Goal: Task Accomplishment & Management: Complete application form

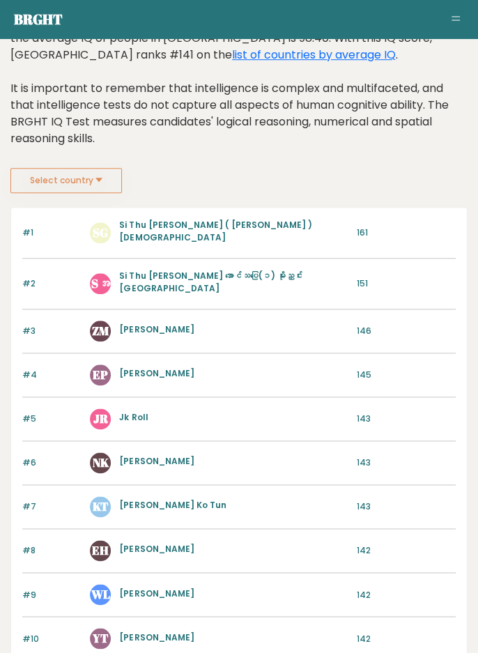
scroll to position [240, 0]
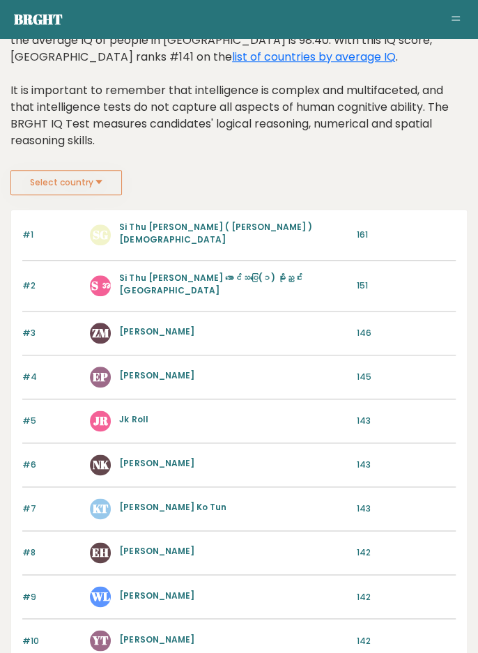
click at [85, 183] on button "Select country" at bounding box center [65, 182] width 111 height 25
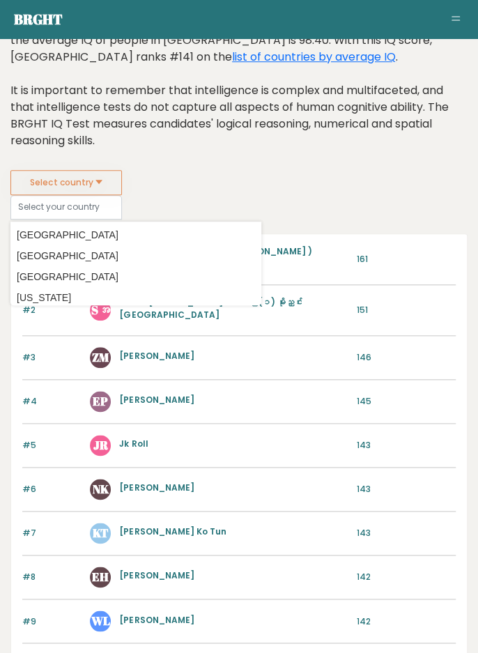
click at [222, 170] on fieldset "Select country Country Afghanistan Albania Algeria American Samoa Andorra Angol…" at bounding box center [135, 194] width 251 height 49
click at [302, 149] on div "Based on the 1432300 people who completed an IQ test at BRGHT, the average IQ o…" at bounding box center [238, 92] width 457 height 155
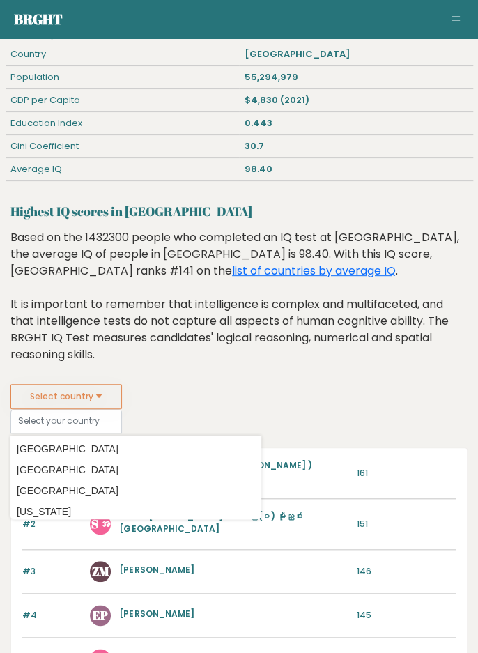
scroll to position [0, 0]
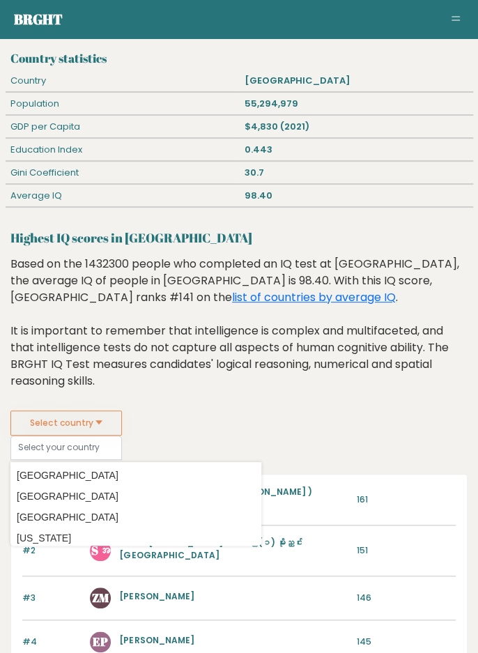
click at [232, 300] on link "list of countries by average IQ" at bounding box center [314, 297] width 164 height 16
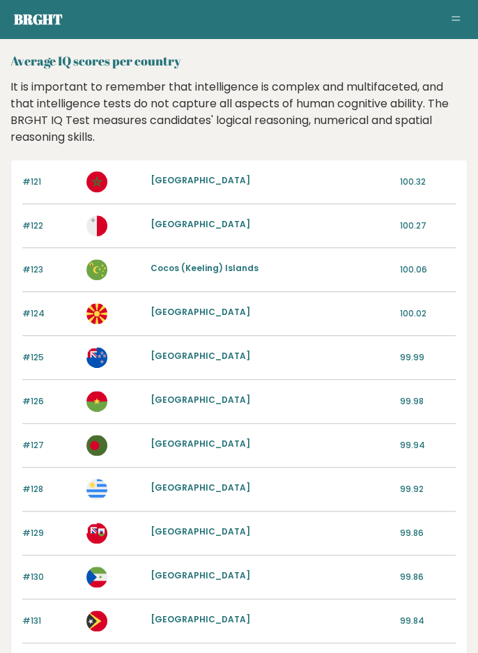
click at [454, 20] on span "Toggle navigation" at bounding box center [456, 20] width 8 height 1
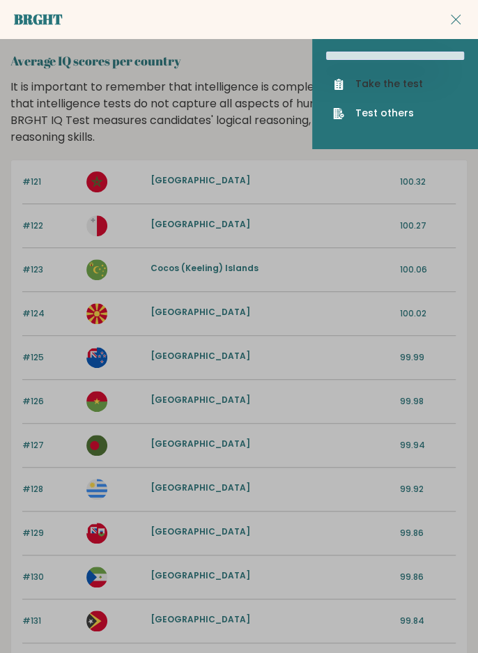
click at [402, 86] on link "Take the test" at bounding box center [395, 84] width 124 height 15
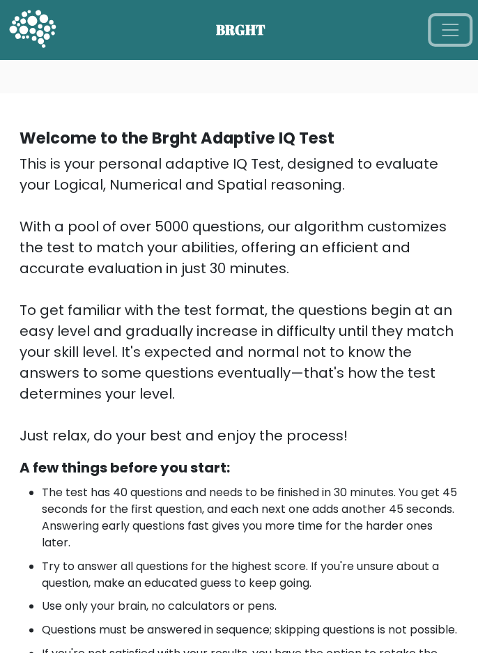
click at [438, 31] on button "Toggle navigation" at bounding box center [450, 30] width 39 height 28
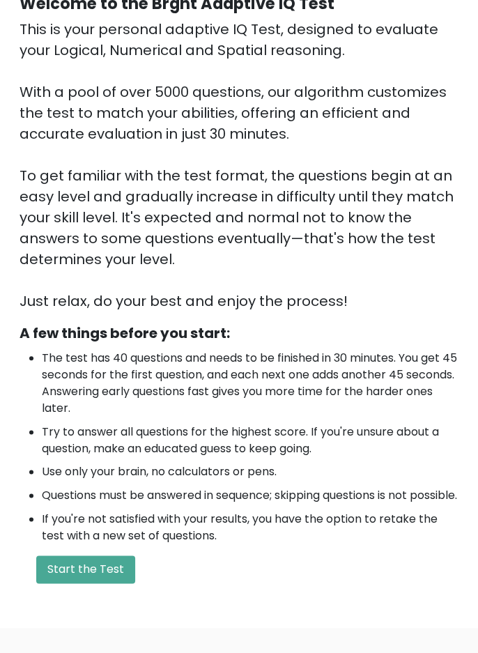
scroll to position [348, 0]
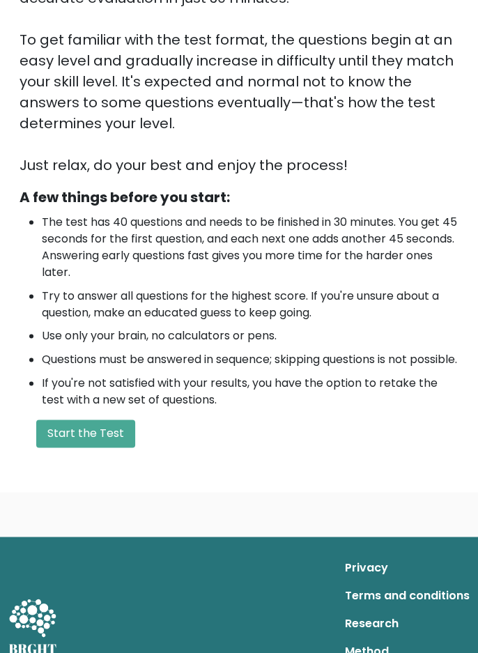
click at [98, 447] on button "Start the Test" at bounding box center [85, 433] width 99 height 28
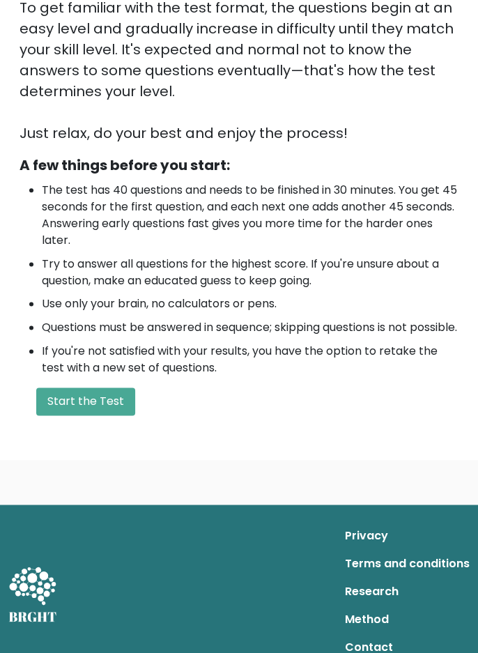
scroll to position [410, 0]
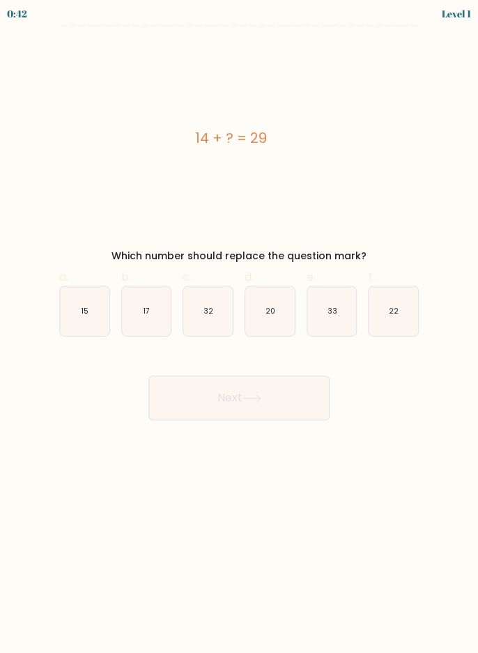
click at [452, 24] on form "a." at bounding box center [239, 222] width 478 height 396
click at [89, 316] on icon "15" at bounding box center [84, 310] width 49 height 49
click at [239, 327] on input "a. 15" at bounding box center [239, 331] width 1 height 9
radio input "true"
click at [275, 394] on button "Next" at bounding box center [238, 398] width 181 height 45
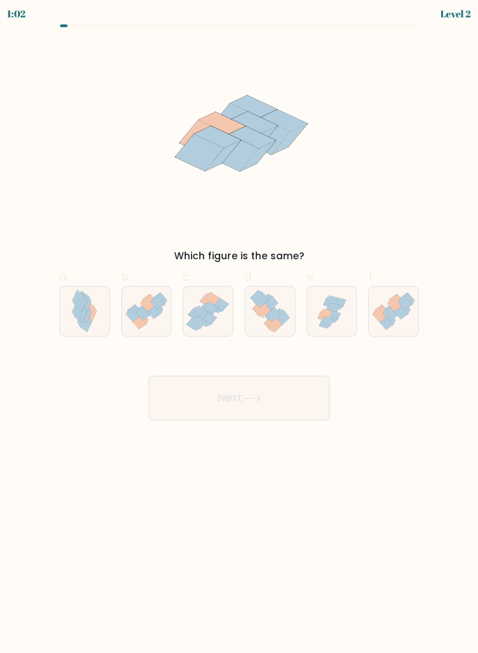
click at [336, 311] on icon at bounding box center [333, 308] width 11 height 9
click at [240, 327] on input "e." at bounding box center [239, 331] width 1 height 9
radio input "true"
click at [295, 399] on button "Next" at bounding box center [238, 398] width 181 height 45
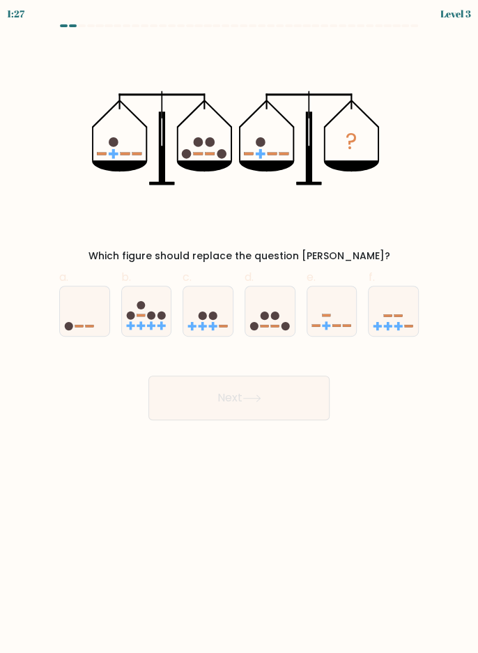
click at [277, 319] on icon at bounding box center [269, 311] width 49 height 41
click at [240, 327] on input "d." at bounding box center [239, 331] width 1 height 9
radio input "true"
click at [275, 398] on button "Next" at bounding box center [238, 398] width 181 height 45
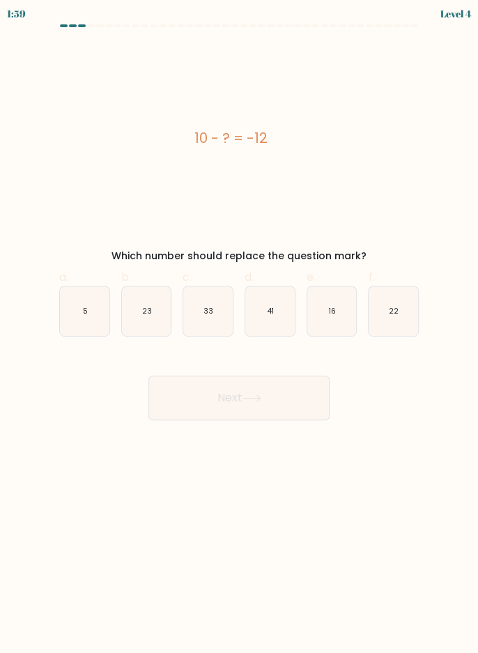
click at [391, 311] on text "22" at bounding box center [394, 311] width 10 height 10
click at [240, 327] on input "f. 22" at bounding box center [239, 331] width 1 height 9
radio input "true"
click at [203, 311] on icon "33" at bounding box center [207, 310] width 49 height 49
click at [239, 327] on input "c. 33" at bounding box center [239, 331] width 1 height 9
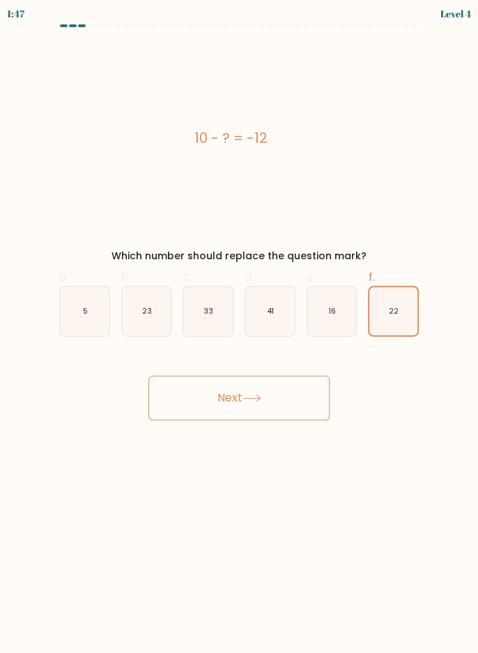
radio input "true"
click at [329, 309] on text "16" at bounding box center [332, 311] width 7 height 10
click at [240, 327] on input "e. 16" at bounding box center [239, 331] width 1 height 9
radio input "true"
click at [392, 300] on icon "22" at bounding box center [393, 310] width 49 height 49
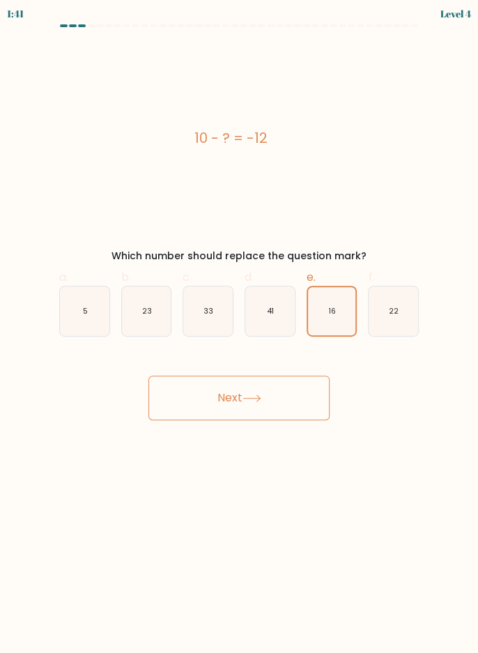
click at [240, 327] on input "f. 22" at bounding box center [239, 331] width 1 height 9
radio input "true"
click at [280, 396] on button "Next" at bounding box center [238, 398] width 181 height 45
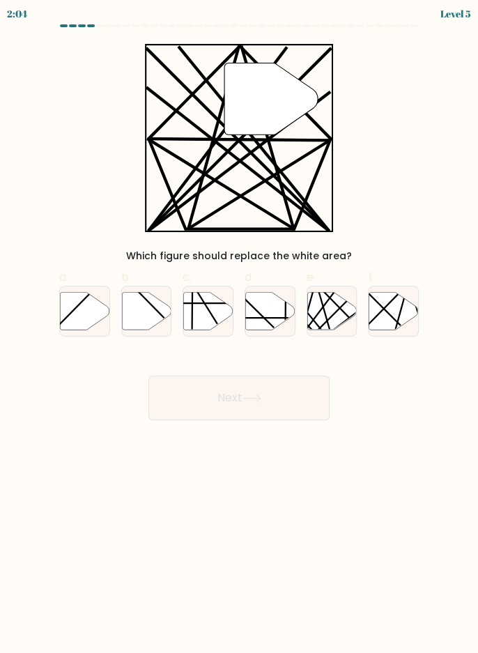
click at [325, 312] on icon at bounding box center [331, 311] width 49 height 38
click at [240, 327] on input "e." at bounding box center [239, 331] width 1 height 9
radio input "true"
click at [261, 393] on button "Next" at bounding box center [238, 398] width 181 height 45
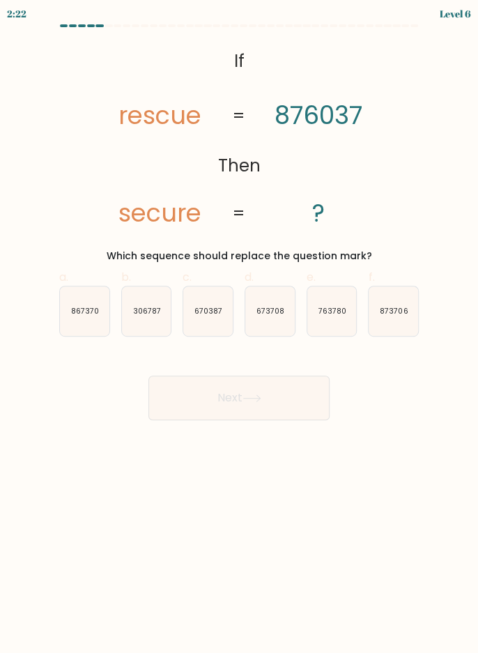
click at [218, 325] on icon "670387" at bounding box center [207, 310] width 49 height 49
click at [239, 327] on input "c. 670387" at bounding box center [239, 331] width 1 height 9
radio input "true"
click at [296, 399] on button "Next" at bounding box center [238, 398] width 181 height 45
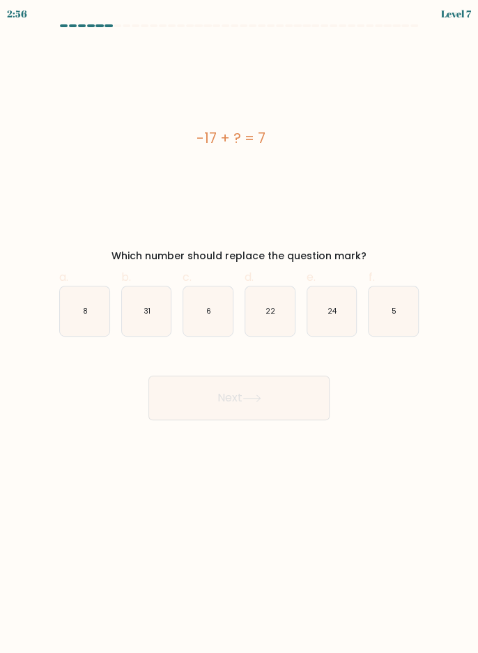
click at [347, 302] on icon "24" at bounding box center [331, 310] width 49 height 49
click at [240, 327] on input "e. 24" at bounding box center [239, 331] width 1 height 9
radio input "true"
click at [305, 385] on button "Next" at bounding box center [238, 398] width 181 height 45
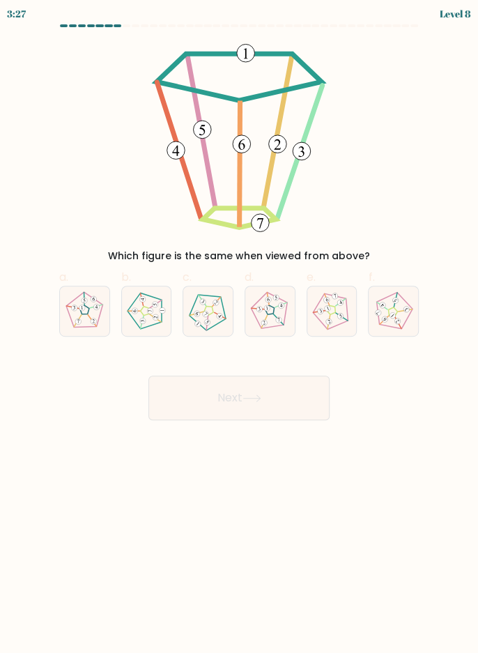
click at [143, 310] on icon at bounding box center [147, 311] width 40 height 40
click at [239, 327] on input "b." at bounding box center [239, 331] width 1 height 9
radio input "true"
click at [311, 403] on button "Next" at bounding box center [238, 398] width 181 height 45
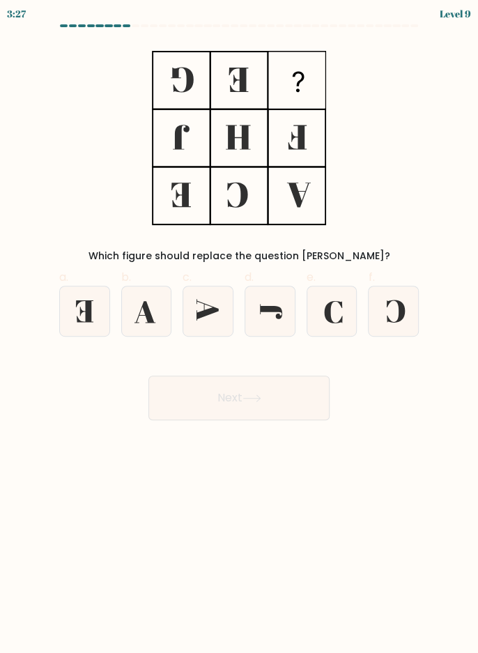
click at [391, 305] on icon at bounding box center [393, 310] width 49 height 49
click at [240, 327] on input "f." at bounding box center [239, 331] width 1 height 9
radio input "true"
click at [319, 411] on button "Next" at bounding box center [238, 398] width 181 height 45
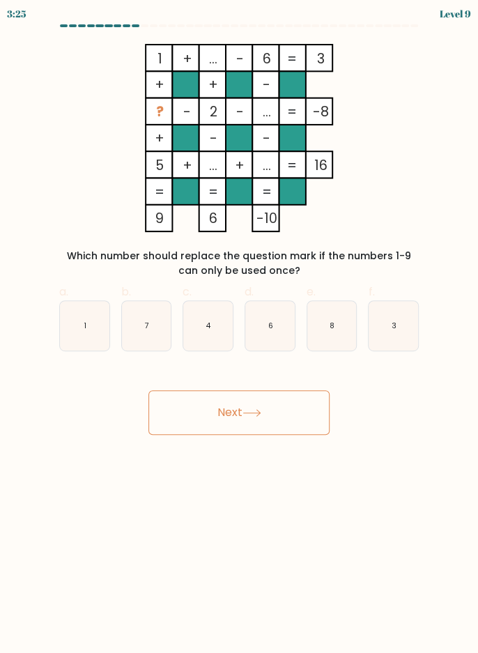
click at [311, 397] on button "Next" at bounding box center [238, 412] width 181 height 45
click at [396, 346] on icon "3" at bounding box center [393, 325] width 49 height 49
click at [240, 336] on input "f. 3" at bounding box center [239, 331] width 1 height 9
radio input "true"
click at [215, 334] on icon "4" at bounding box center [207, 325] width 49 height 49
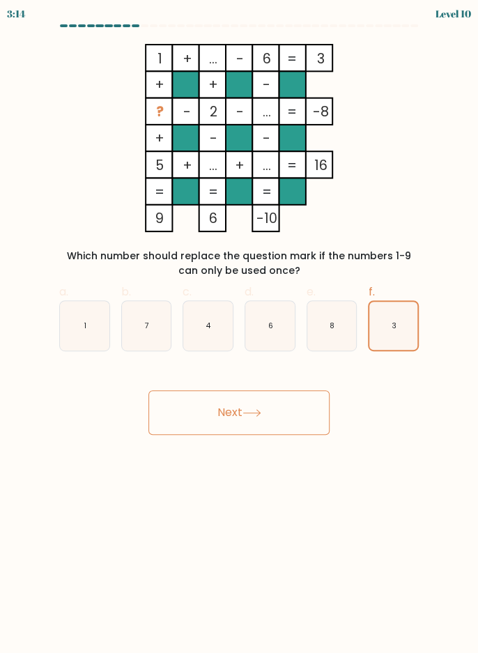
click at [239, 334] on input "c. 4" at bounding box center [239, 331] width 1 height 9
radio input "true"
click at [410, 325] on icon "3" at bounding box center [393, 325] width 49 height 49
click at [240, 327] on input "f. 3" at bounding box center [239, 331] width 1 height 9
radio input "true"
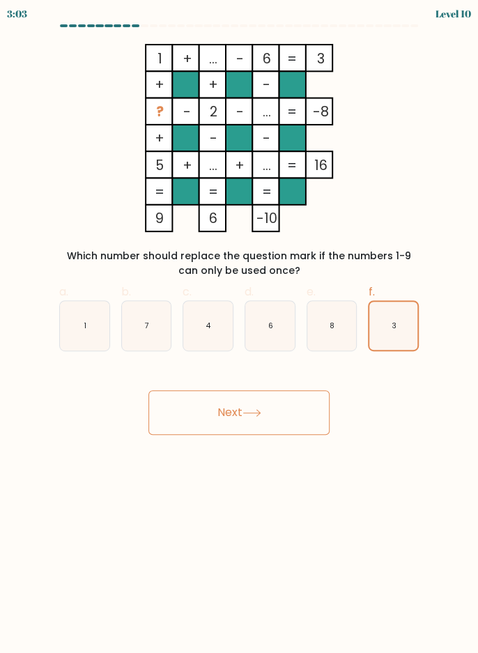
click at [309, 416] on button "Next" at bounding box center [238, 412] width 181 height 45
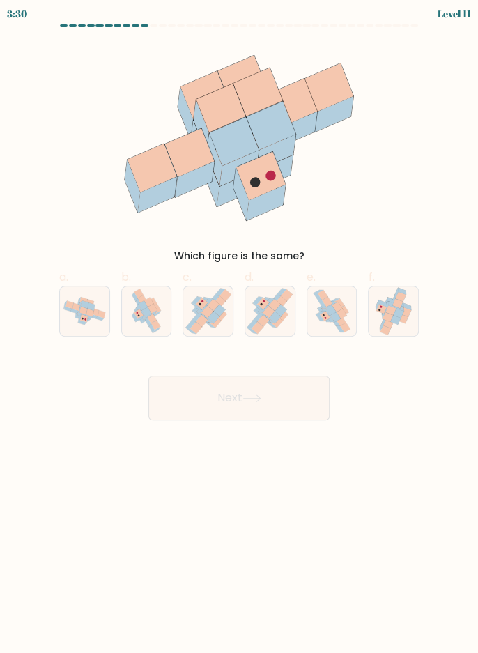
click at [210, 318] on icon at bounding box center [214, 317] width 12 height 12
click at [239, 327] on input "c." at bounding box center [239, 331] width 1 height 9
radio input "true"
click at [313, 399] on button "Next" at bounding box center [238, 398] width 181 height 45
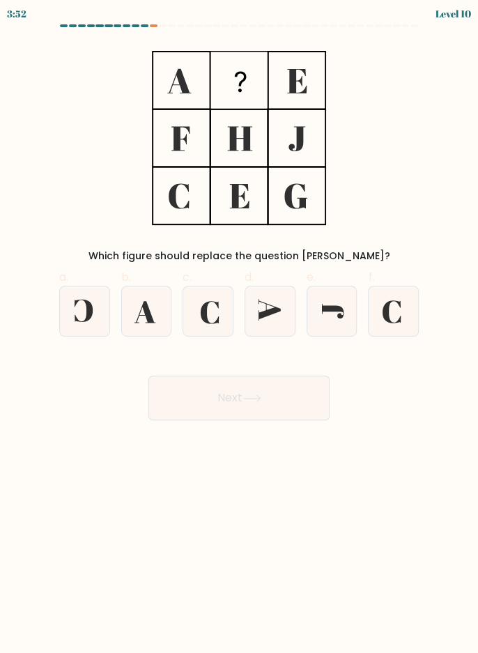
click at [204, 321] on icon at bounding box center [210, 312] width 18 height 22
click at [239, 327] on input "c." at bounding box center [239, 331] width 1 height 9
radio input "true"
click at [328, 398] on button "Next" at bounding box center [238, 398] width 181 height 45
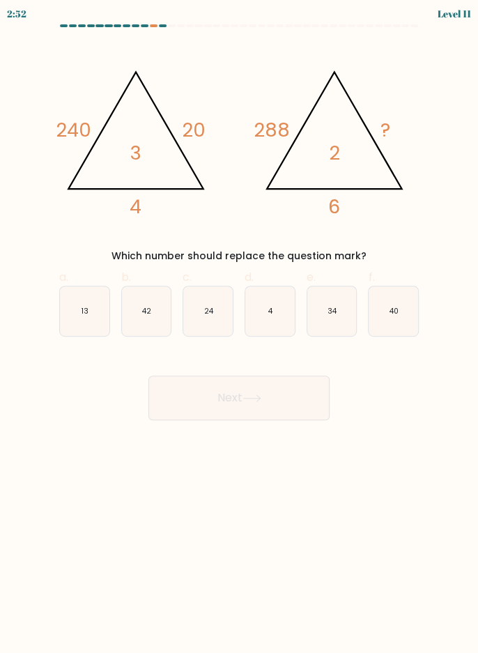
click at [211, 308] on text "24" at bounding box center [209, 311] width 10 height 10
click at [239, 327] on input "c. 24" at bounding box center [239, 331] width 1 height 9
radio input "true"
click at [168, 408] on button "Next" at bounding box center [238, 398] width 181 height 45
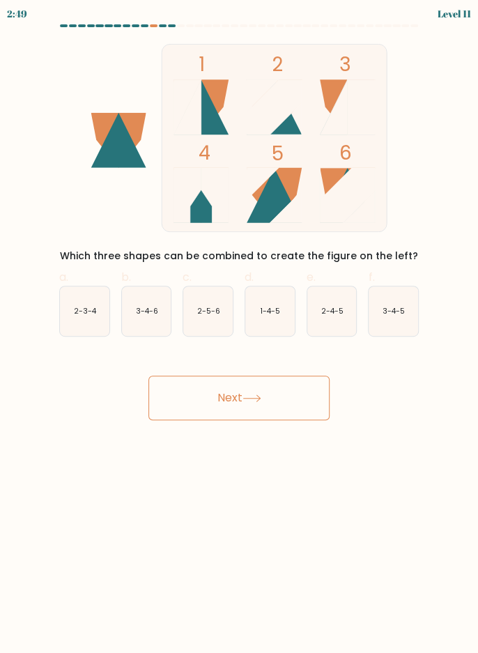
click at [188, 389] on button "Next" at bounding box center [238, 398] width 181 height 45
click at [341, 311] on text "2-4-5" at bounding box center [332, 311] width 22 height 10
click at [240, 327] on input "e. 2-4-5" at bounding box center [239, 331] width 1 height 9
radio input "true"
click at [234, 389] on button "Next" at bounding box center [238, 398] width 181 height 45
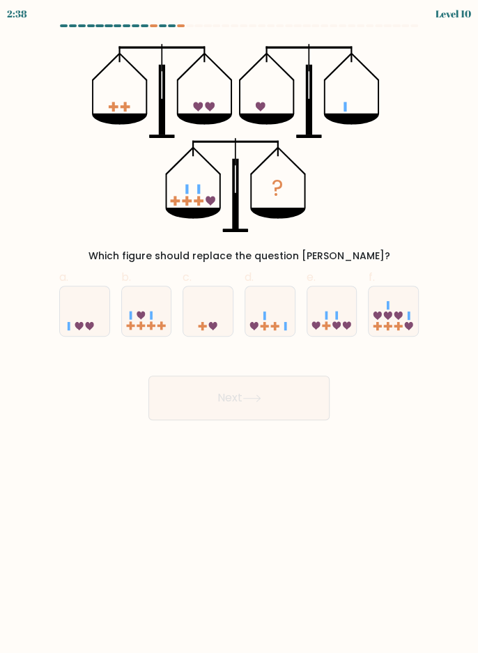
click at [332, 315] on icon at bounding box center [331, 311] width 49 height 41
click at [240, 327] on input "e." at bounding box center [239, 331] width 1 height 9
radio input "true"
click at [268, 389] on button "Next" at bounding box center [238, 398] width 181 height 45
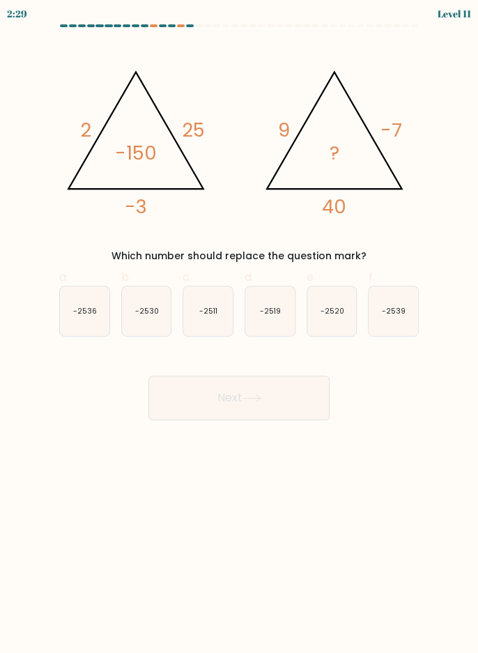
click at [339, 318] on icon "-2520" at bounding box center [331, 310] width 49 height 49
click at [240, 327] on input "e. -2520" at bounding box center [239, 331] width 1 height 9
radio input "true"
click at [277, 383] on button "Next" at bounding box center [238, 398] width 181 height 45
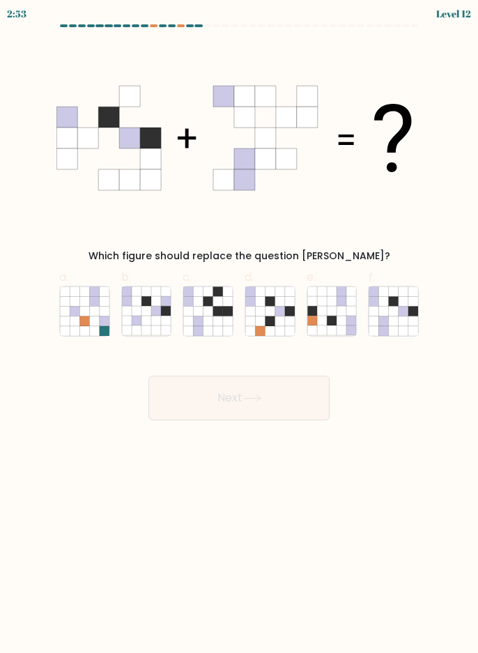
click at [396, 318] on icon at bounding box center [394, 321] width 10 height 10
click at [240, 327] on input "f." at bounding box center [239, 331] width 1 height 9
radio input "true"
click at [297, 400] on button "Next" at bounding box center [238, 398] width 181 height 45
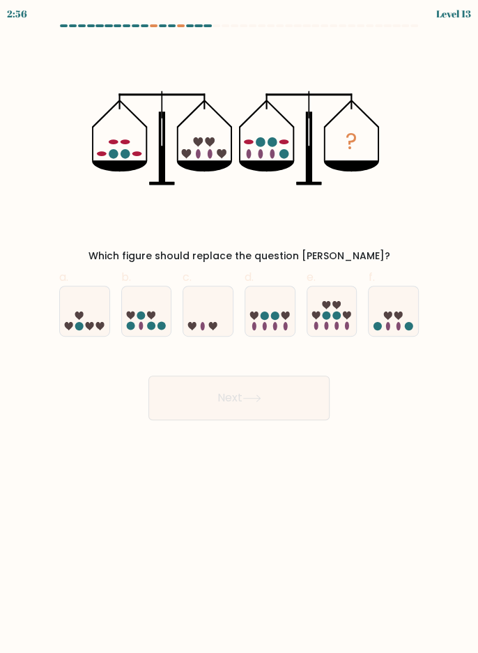
click at [332, 304] on icon at bounding box center [331, 311] width 49 height 41
click at [240, 327] on input "e." at bounding box center [239, 331] width 1 height 9
radio input "true"
click at [279, 394] on button "Next" at bounding box center [238, 398] width 181 height 45
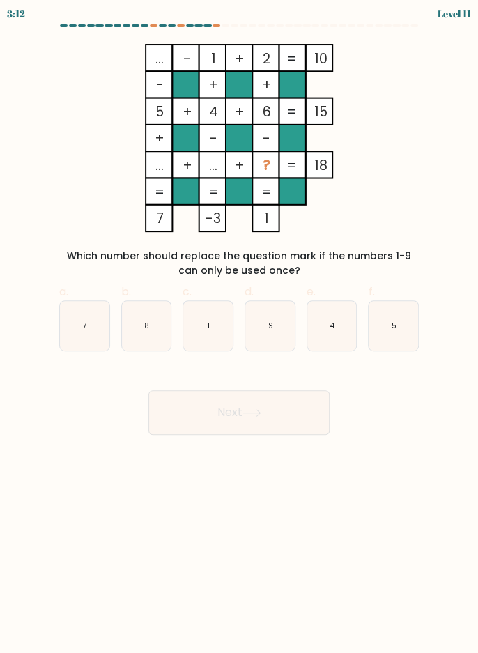
click at [88, 334] on icon "7" at bounding box center [84, 325] width 49 height 49
click at [239, 334] on input "a. 7" at bounding box center [239, 331] width 1 height 9
radio input "true"
click at [272, 427] on button "Next" at bounding box center [238, 412] width 181 height 45
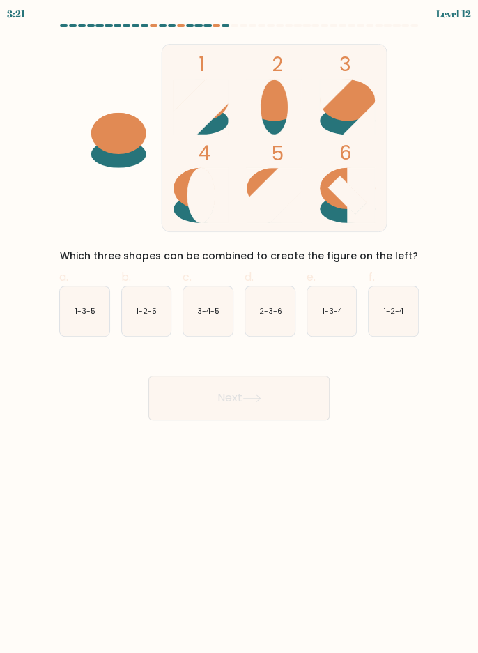
click at [331, 316] on icon "1-3-4" at bounding box center [331, 310] width 49 height 49
click at [240, 327] on input "e. 1-3-4" at bounding box center [239, 331] width 1 height 9
radio input "true"
click at [279, 385] on button "Next" at bounding box center [238, 398] width 181 height 45
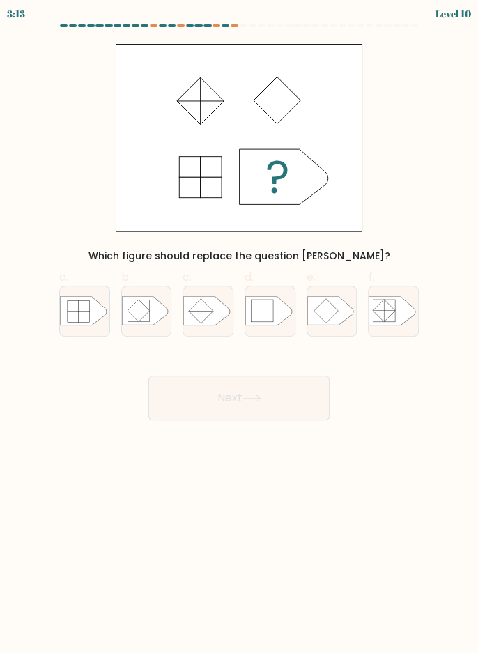
click at [388, 325] on icon at bounding box center [392, 311] width 46 height 29
click at [240, 327] on input "f." at bounding box center [239, 331] width 1 height 9
radio input "true"
click at [319, 398] on button "Next" at bounding box center [238, 398] width 181 height 45
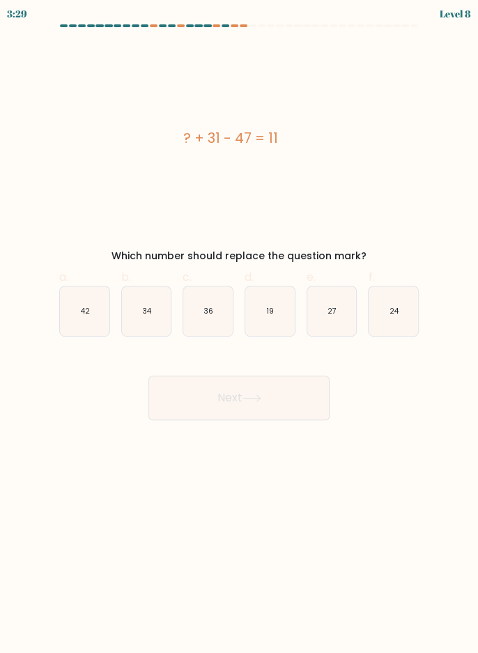
click at [339, 321] on icon "27" at bounding box center [331, 310] width 49 height 49
click at [240, 327] on input "e. 27" at bounding box center [239, 331] width 1 height 9
radio input "true"
click at [293, 399] on button "Next" at bounding box center [238, 398] width 181 height 45
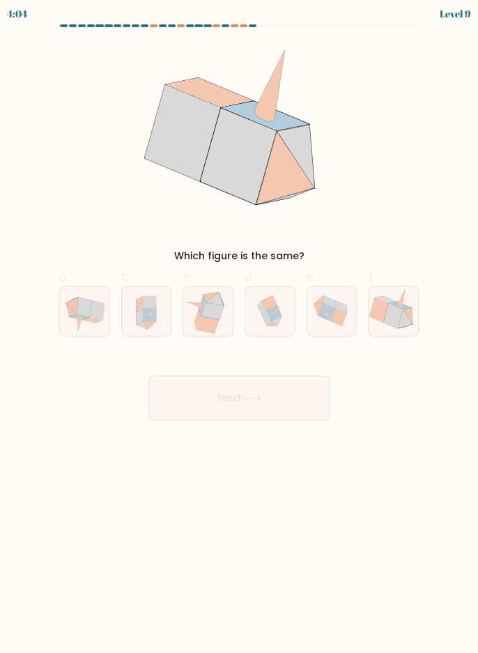
click at [216, 330] on icon at bounding box center [208, 310] width 48 height 49
click at [239, 330] on input "c." at bounding box center [239, 331] width 1 height 9
radio input "true"
click at [238, 385] on button "Next" at bounding box center [238, 398] width 181 height 45
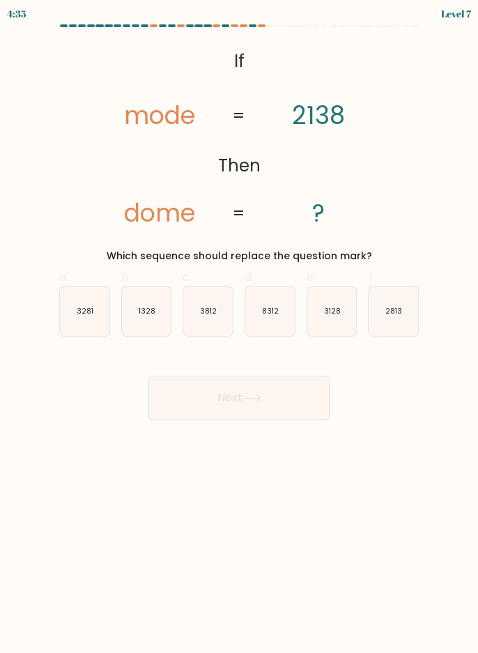
click at [337, 310] on text "3128" at bounding box center [332, 311] width 17 height 10
click at [240, 327] on input "e. 3128" at bounding box center [239, 331] width 1 height 9
radio input "true"
click at [288, 408] on button "Next" at bounding box center [238, 398] width 181 height 45
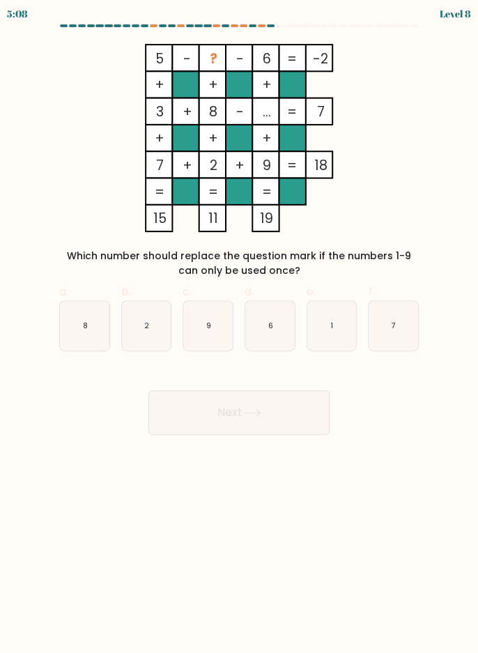
click at [338, 335] on icon "1" at bounding box center [331, 325] width 49 height 49
click at [240, 335] on input "e. 1" at bounding box center [239, 331] width 1 height 9
radio input "true"
click at [265, 404] on button "Next" at bounding box center [238, 412] width 181 height 45
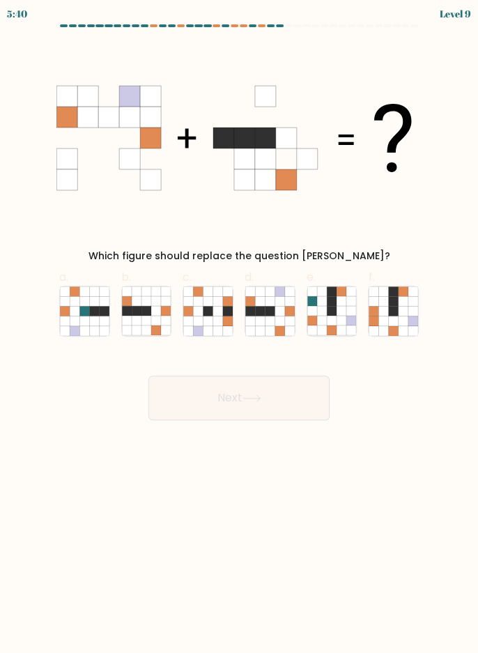
click at [274, 322] on icon at bounding box center [270, 321] width 10 height 10
click at [240, 327] on input "d." at bounding box center [239, 331] width 1 height 9
radio input "true"
click at [259, 392] on button "Next" at bounding box center [238, 398] width 181 height 45
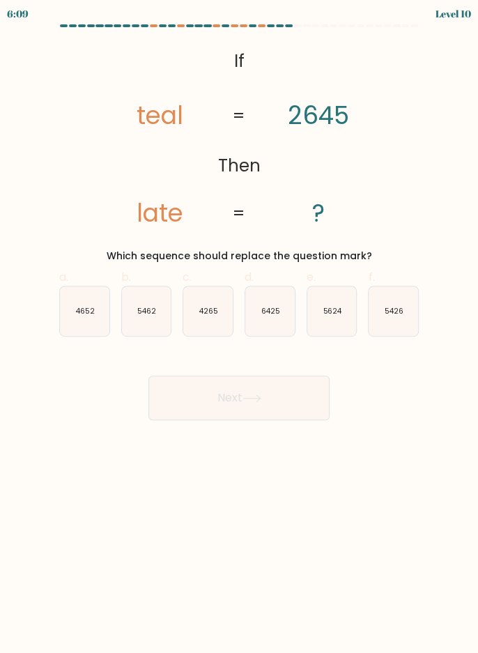
click at [383, 320] on icon "5426" at bounding box center [393, 310] width 49 height 49
click at [240, 327] on input "f. 5426" at bounding box center [239, 331] width 1 height 9
radio input "true"
click at [307, 392] on button "Next" at bounding box center [238, 398] width 181 height 45
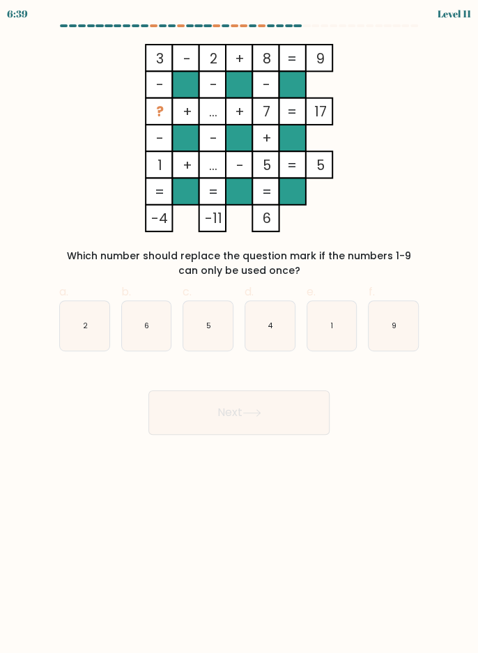
click at [383, 346] on icon "9" at bounding box center [393, 325] width 49 height 49
click at [240, 336] on input "f. 9" at bounding box center [239, 331] width 1 height 9
radio input "true"
click at [268, 411] on button "Next" at bounding box center [238, 412] width 181 height 45
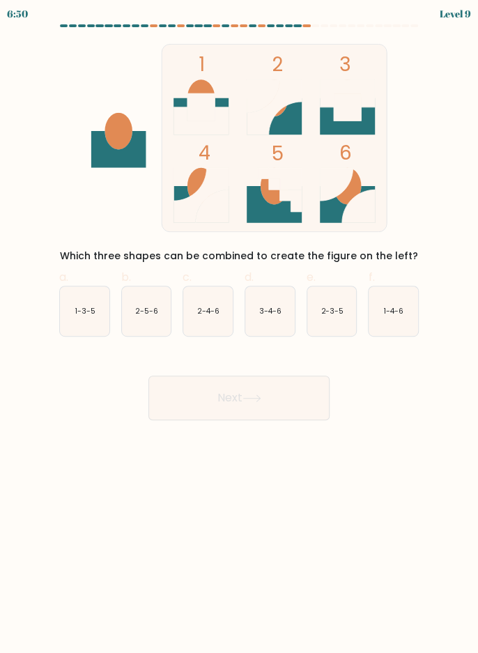
click at [386, 321] on icon "1-4-6" at bounding box center [393, 310] width 49 height 49
click at [240, 327] on input "f. 1-4-6" at bounding box center [239, 331] width 1 height 9
radio input "true"
click at [277, 392] on button "Next" at bounding box center [238, 398] width 181 height 45
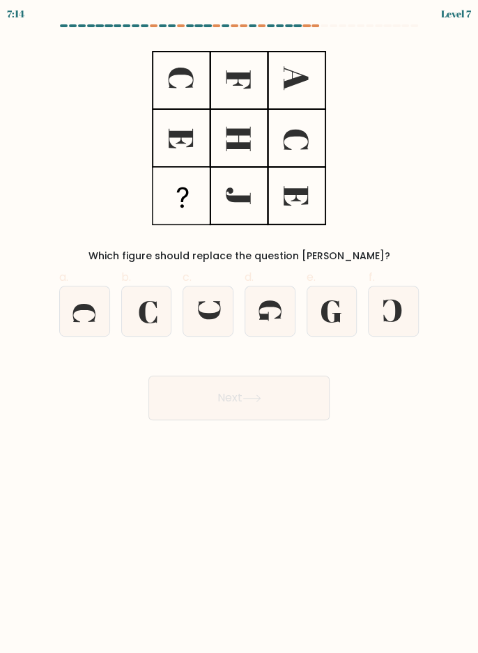
click at [282, 315] on icon at bounding box center [269, 310] width 49 height 49
click at [240, 327] on input "d." at bounding box center [239, 331] width 1 height 9
radio input "true"
click at [222, 397] on button "Next" at bounding box center [238, 398] width 181 height 45
click at [229, 399] on button "Next" at bounding box center [238, 398] width 181 height 45
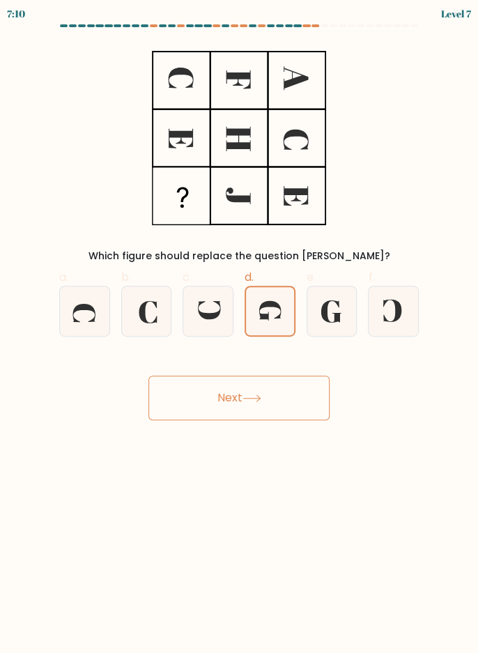
click at [250, 394] on icon at bounding box center [251, 398] width 19 height 8
click at [212, 412] on button "Next" at bounding box center [238, 398] width 181 height 45
click at [219, 399] on button "Next" at bounding box center [238, 398] width 181 height 45
click at [284, 307] on icon at bounding box center [270, 311] width 48 height 48
click at [240, 327] on input "d." at bounding box center [239, 331] width 1 height 9
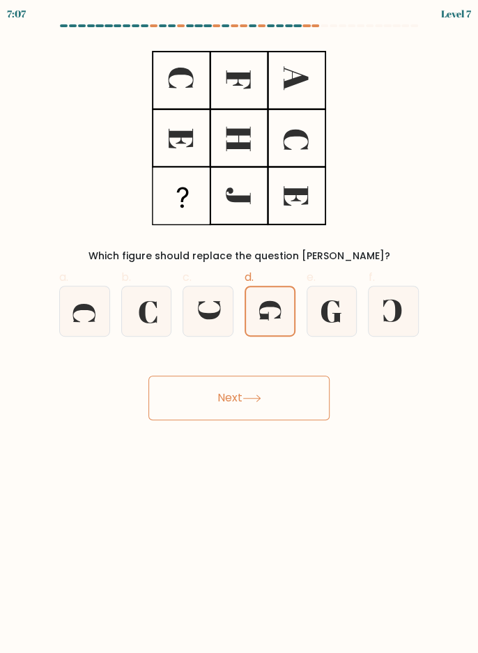
click at [217, 318] on icon at bounding box center [207, 310] width 49 height 49
click at [239, 327] on input "c." at bounding box center [239, 331] width 1 height 9
radio input "true"
click at [266, 311] on icon at bounding box center [269, 310] width 49 height 49
click at [240, 327] on input "d." at bounding box center [239, 331] width 1 height 9
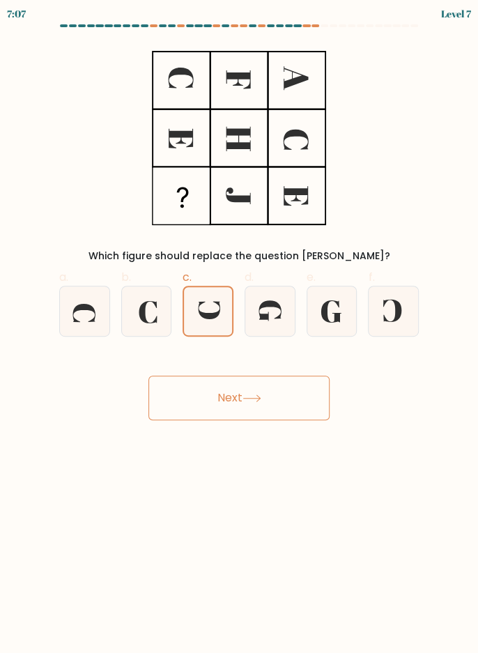
radio input "true"
click at [231, 392] on button "Next" at bounding box center [238, 398] width 181 height 45
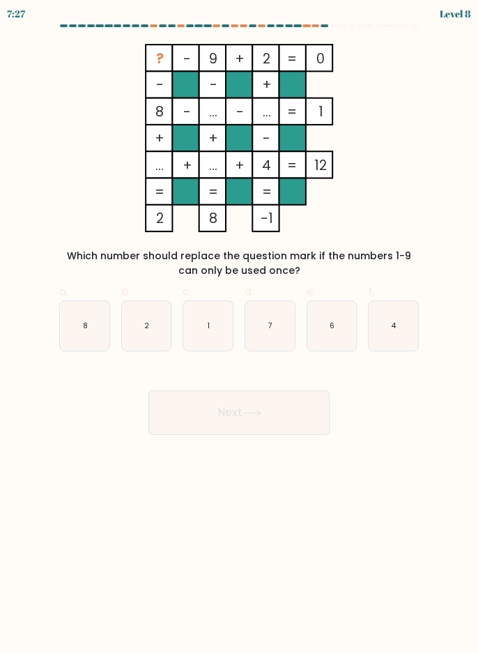
click at [344, 312] on icon "6" at bounding box center [331, 325] width 49 height 49
click at [240, 327] on input "e. 6" at bounding box center [239, 331] width 1 height 9
radio input "true"
click at [262, 417] on button "Next" at bounding box center [238, 412] width 181 height 45
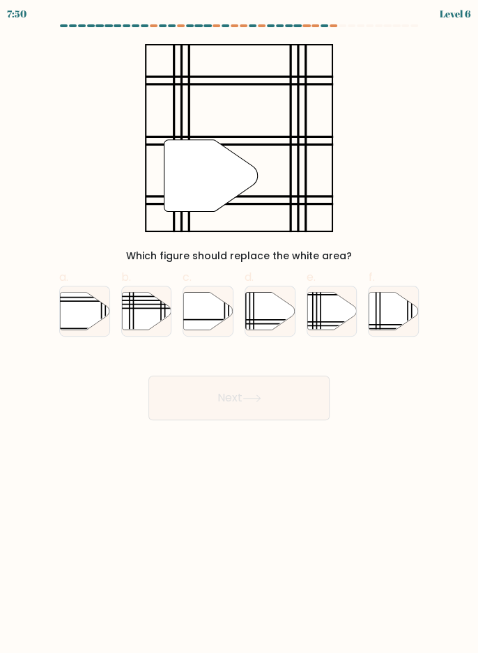
click at [323, 334] on div at bounding box center [332, 311] width 51 height 51
click at [240, 334] on input "e." at bounding box center [239, 331] width 1 height 9
radio input "true"
click at [236, 415] on button "Next" at bounding box center [238, 398] width 181 height 45
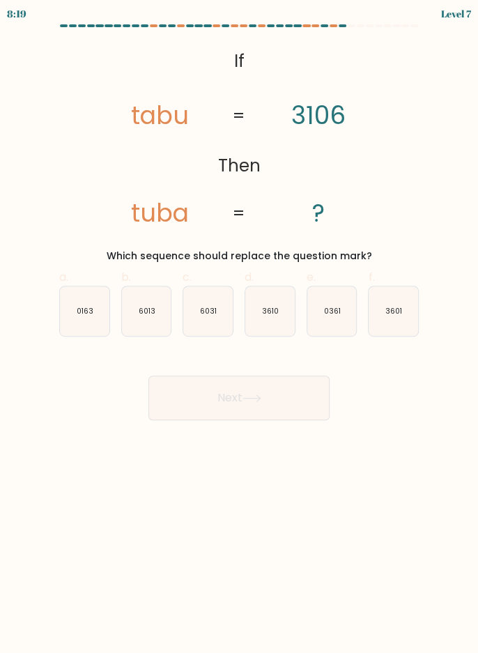
click at [380, 333] on icon "3601" at bounding box center [393, 310] width 49 height 49
click at [240, 333] on input "f. 3601" at bounding box center [239, 331] width 1 height 9
radio input "true"
click at [257, 389] on button "Next" at bounding box center [238, 398] width 181 height 45
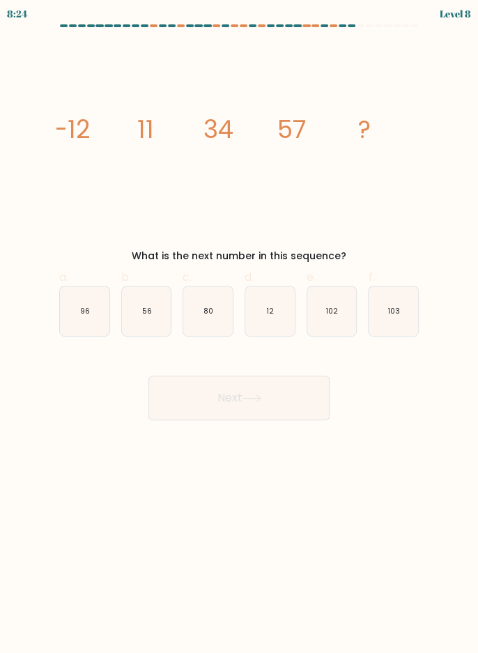
click at [206, 323] on icon "80" at bounding box center [207, 310] width 49 height 49
click at [239, 327] on input "c. 80" at bounding box center [239, 331] width 1 height 9
radio input "true"
click at [242, 417] on button "Next" at bounding box center [238, 398] width 181 height 45
click at [256, 413] on button "Next" at bounding box center [238, 398] width 181 height 45
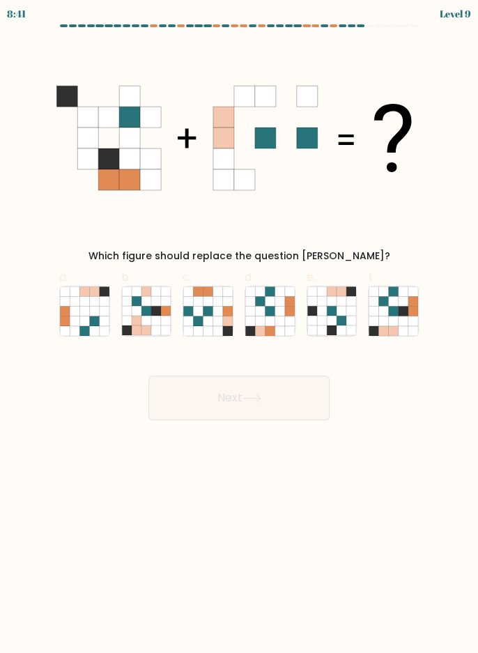
click at [200, 323] on icon at bounding box center [199, 321] width 10 height 10
click at [239, 327] on input "c." at bounding box center [239, 331] width 1 height 9
radio input "true"
click at [242, 379] on button "Next" at bounding box center [238, 398] width 181 height 45
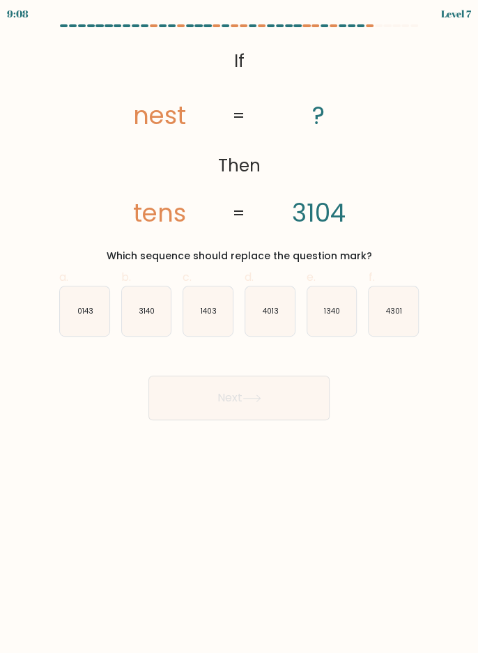
click at [84, 313] on text "0143" at bounding box center [85, 311] width 16 height 10
click at [239, 327] on input "a. 0143" at bounding box center [239, 331] width 1 height 9
radio input "true"
click at [224, 396] on button "Next" at bounding box center [238, 398] width 181 height 45
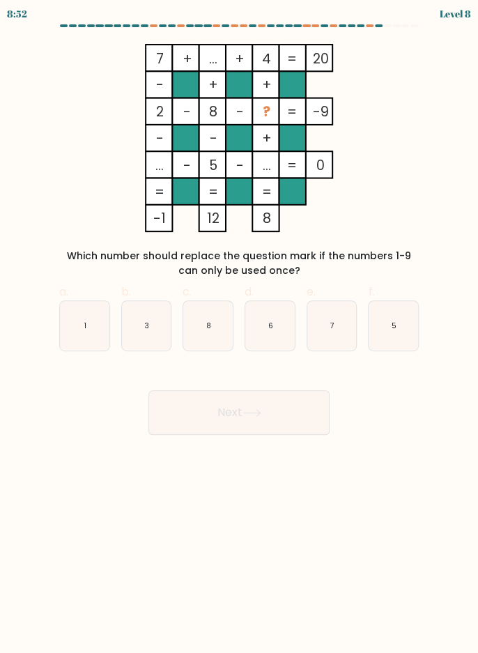
click at [215, 335] on icon "8" at bounding box center [207, 325] width 49 height 49
click at [239, 335] on input "c. 8" at bounding box center [239, 331] width 1 height 9
radio input "true"
click at [229, 403] on button "Next" at bounding box center [238, 412] width 181 height 45
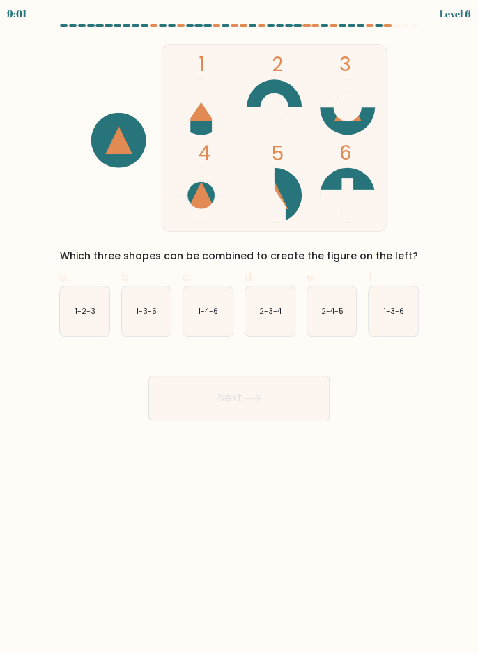
click at [263, 307] on text "2-3-4" at bounding box center [270, 311] width 23 height 10
click at [240, 327] on input "d. 2-3-4" at bounding box center [239, 331] width 1 height 9
radio input "true"
click at [265, 396] on button "Next" at bounding box center [238, 398] width 181 height 45
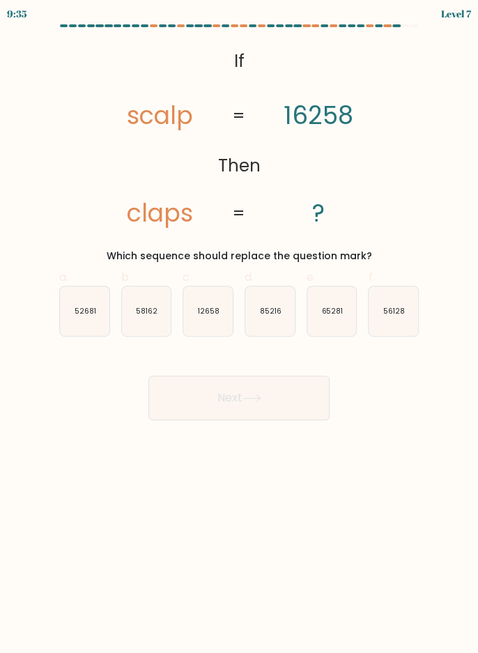
click at [290, 311] on icon "85216" at bounding box center [269, 310] width 49 height 49
click at [240, 327] on input "d. 85216" at bounding box center [239, 331] width 1 height 9
radio input "true"
click at [277, 400] on button "Next" at bounding box center [238, 398] width 181 height 45
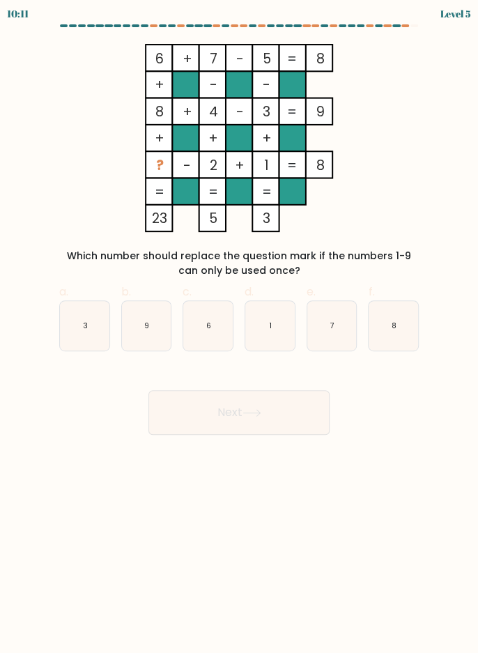
click at [138, 321] on icon "9" at bounding box center [146, 325] width 49 height 49
click at [239, 327] on input "b. 9" at bounding box center [239, 331] width 1 height 9
radio input "true"
click at [218, 412] on button "Next" at bounding box center [238, 412] width 181 height 45
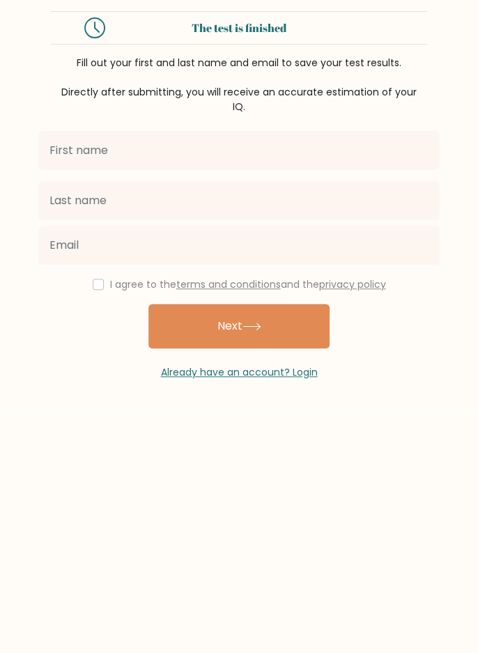
click at [378, 146] on input "text" at bounding box center [238, 150] width 401 height 39
type input "Ruby"
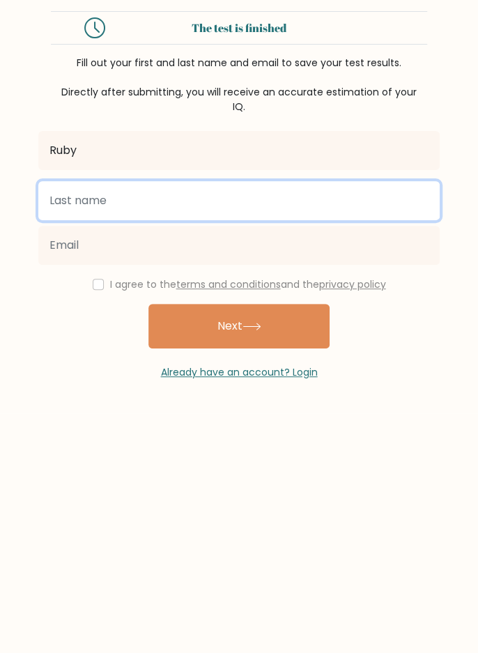
click at [329, 201] on input "text" at bounding box center [238, 200] width 401 height 39
type input "Satt"
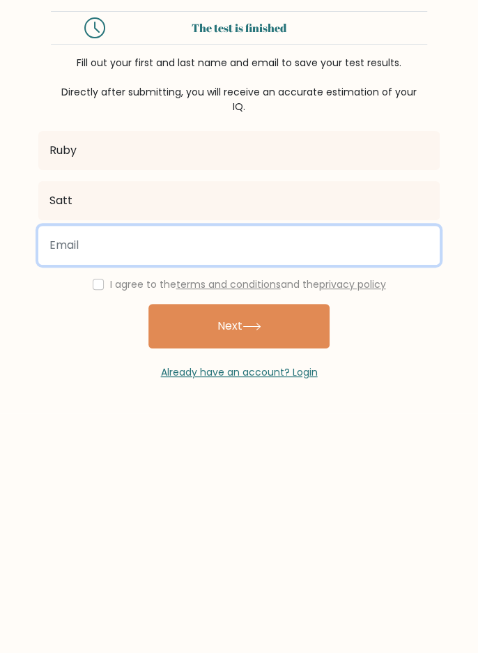
click at [264, 241] on input "email" at bounding box center [238, 245] width 401 height 39
type input "kyisinn.2007@gmail.com"
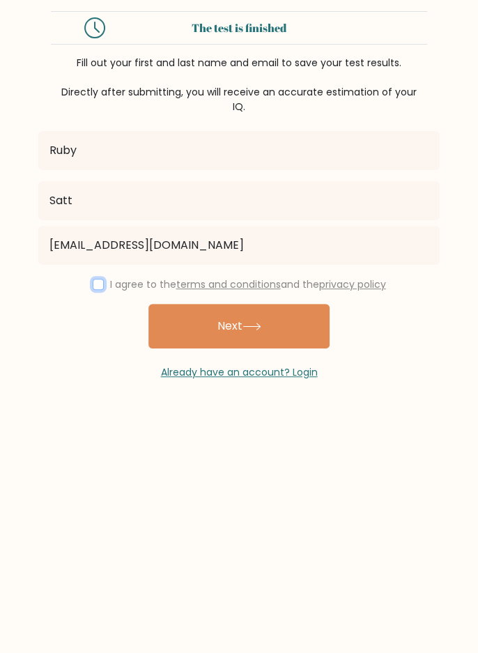
click at [95, 285] on input "checkbox" at bounding box center [98, 284] width 11 height 11
checkbox input "true"
click at [287, 318] on button "Next" at bounding box center [238, 326] width 181 height 45
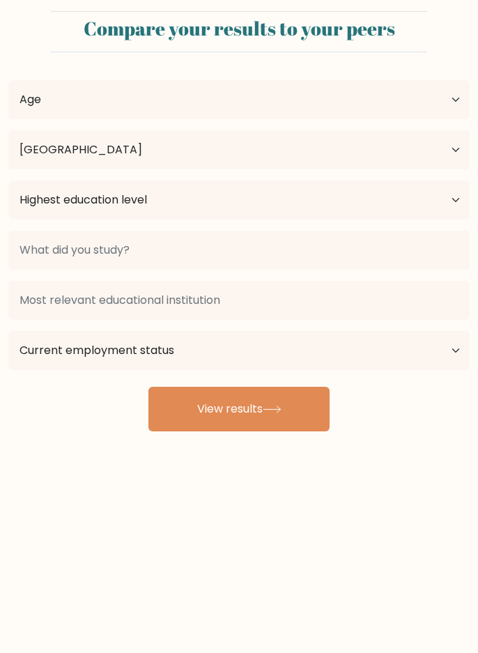
select select "IN"
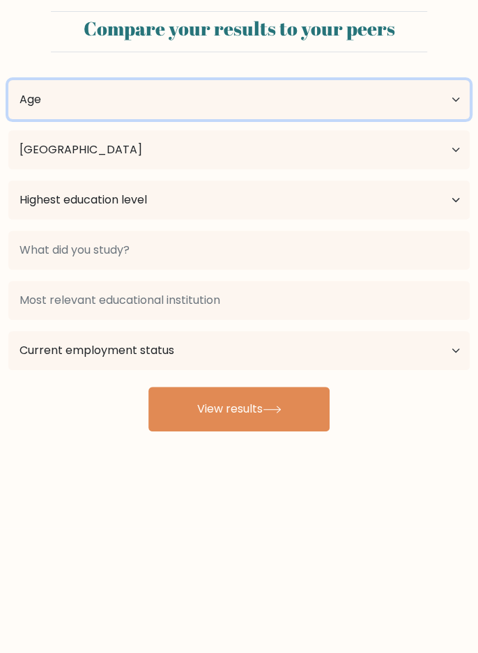
click at [452, 108] on select "Age Under 18 years old 18-24 years old 25-34 years old 35-44 years old 45-54 ye…" at bounding box center [238, 99] width 461 height 39
select select "18_24"
click at [8, 80] on select "Age Under 18 years old 18-24 years old 25-34 years old 35-44 years old 45-54 ye…" at bounding box center [238, 99] width 461 height 39
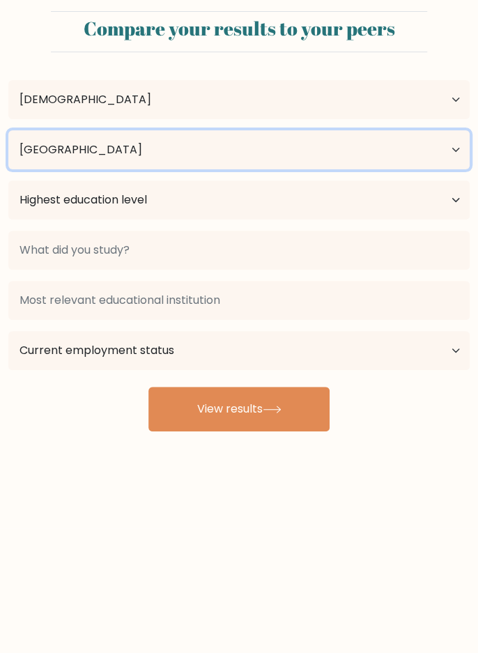
click at [438, 151] on select "Country Afghanistan Albania Algeria American Samoa Andorra Angola Anguilla Anta…" at bounding box center [238, 149] width 461 height 39
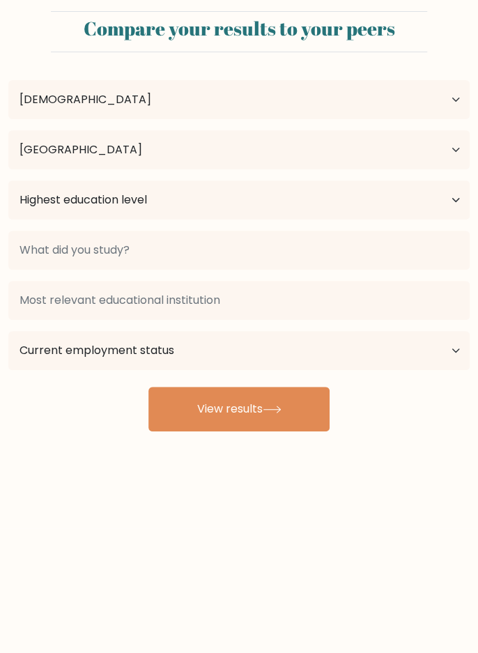
click at [424, 63] on div "Ruby Satt Age Under 18 years old 18-24 years old 25-34 years old 35-44 years ol…" at bounding box center [239, 247] width 478 height 368
click at [313, 417] on button "View results" at bounding box center [238, 409] width 181 height 45
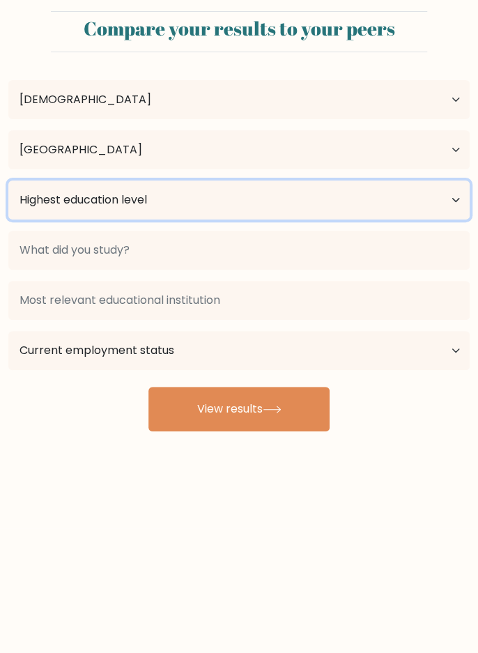
click at [422, 201] on select "Highest education level No schooling Primary Lower Secondary Upper Secondary Oc…" at bounding box center [238, 199] width 461 height 39
select select "lower_secondary"
click at [8, 180] on select "Highest education level No schooling Primary Lower Secondary Upper Secondary Oc…" at bounding box center [238, 199] width 461 height 39
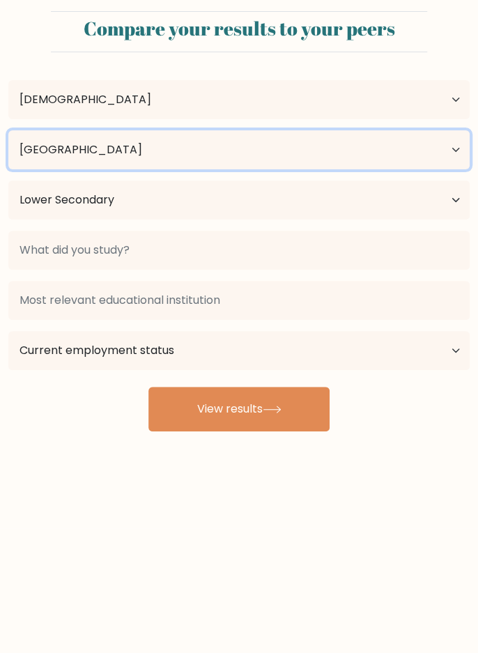
click at [452, 146] on select "Country Afghanistan Albania Algeria American Samoa Andorra Angola Anguilla Anta…" at bounding box center [238, 149] width 461 height 39
select select "MZ"
click at [8, 130] on select "Country Afghanistan Albania Algeria American Samoa Andorra Angola Anguilla Anta…" at bounding box center [238, 149] width 461 height 39
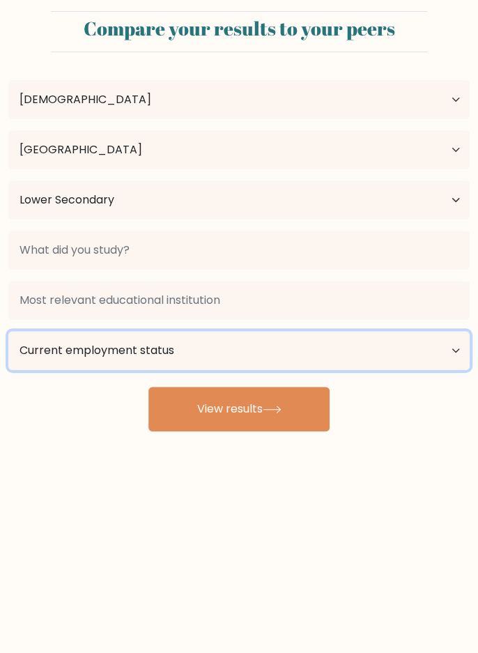
click at [429, 348] on select "Current employment status Employed Student Retired Other / prefer not to answer" at bounding box center [238, 350] width 461 height 39
select select "student"
click at [8, 331] on select "Current employment status Employed Student Retired Other / prefer not to answer" at bounding box center [238, 350] width 461 height 39
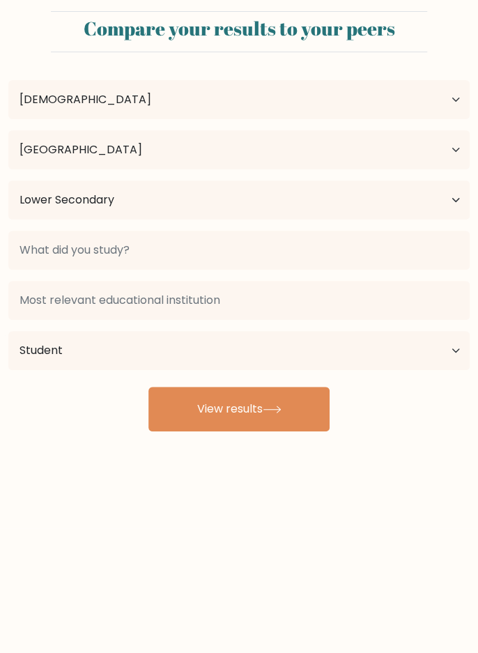
click at [295, 417] on button "View results" at bounding box center [238, 409] width 181 height 45
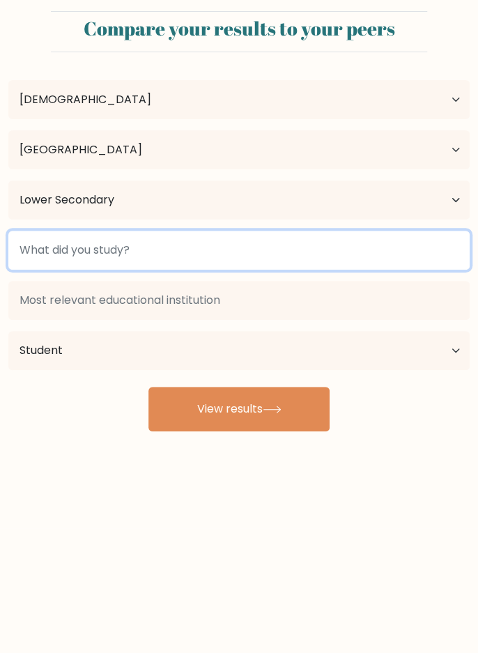
click at [394, 244] on input at bounding box center [238, 250] width 461 height 39
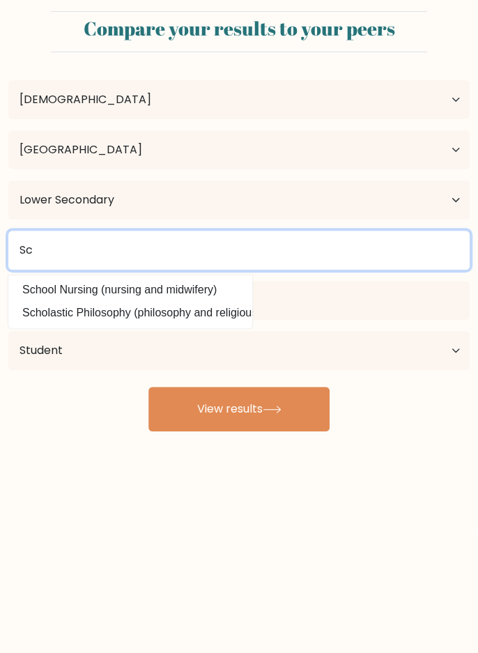
type input "S"
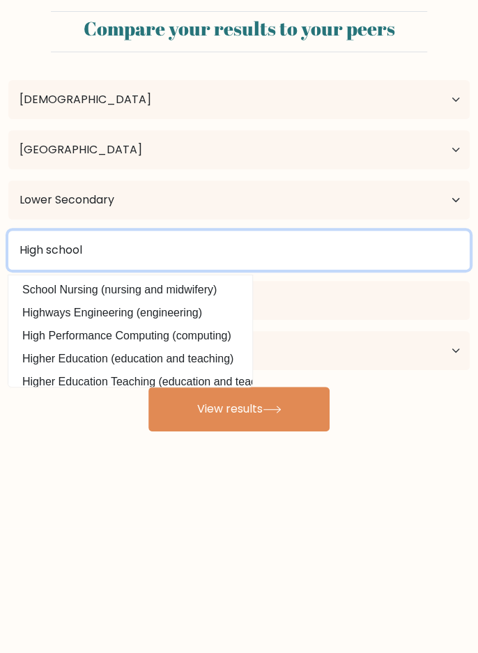
type input "High school"
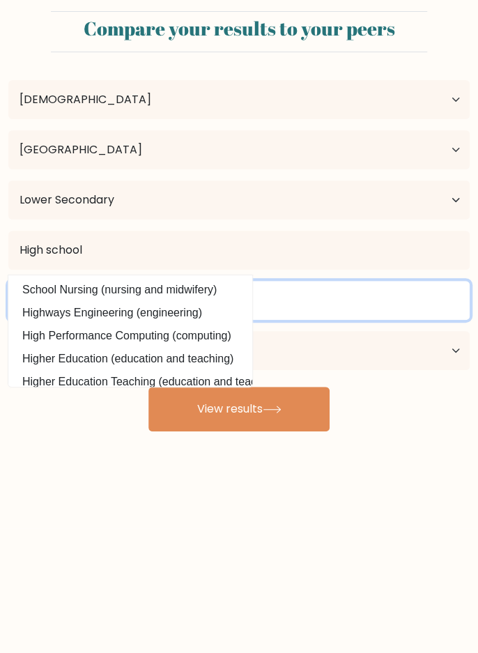
click at [403, 297] on input at bounding box center [238, 300] width 461 height 39
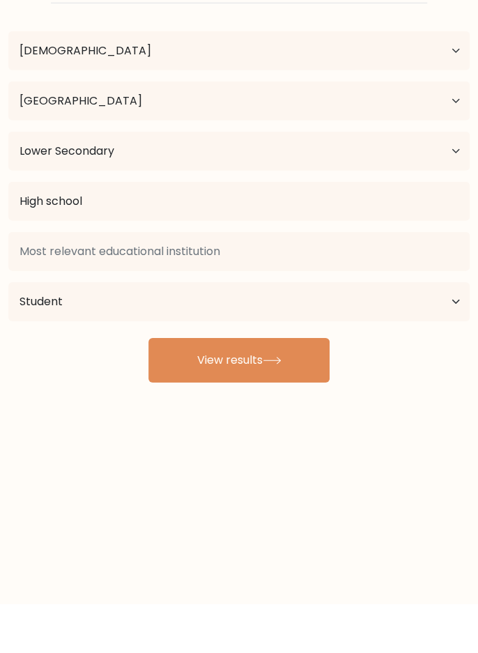
click at [263, 415] on button "View results" at bounding box center [238, 409] width 181 height 45
click at [286, 410] on button "View results" at bounding box center [238, 409] width 181 height 45
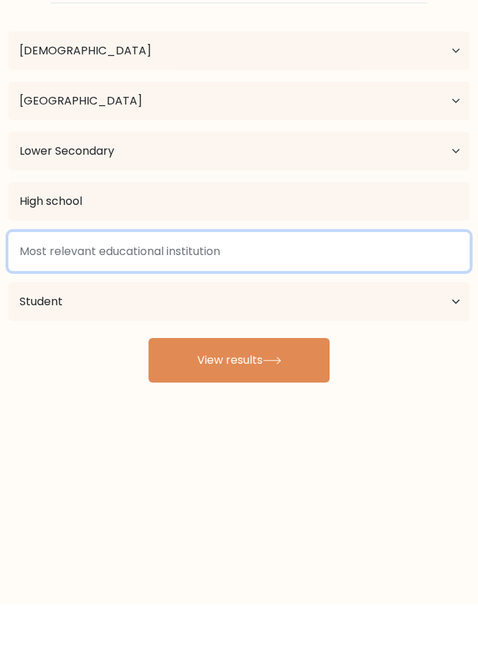
click at [362, 300] on input at bounding box center [238, 300] width 461 height 39
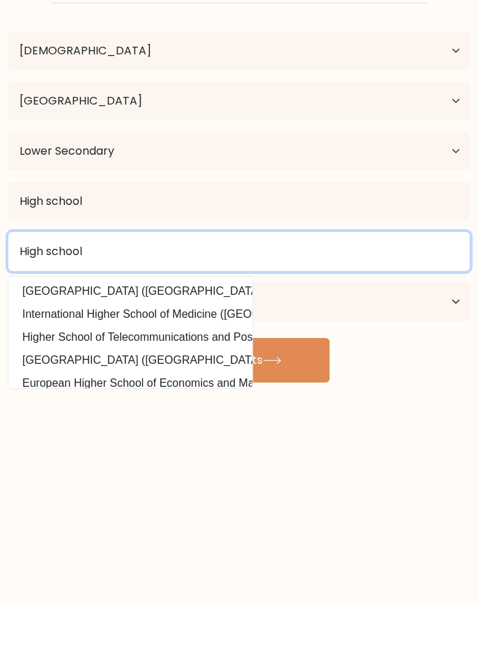
type input "High school"
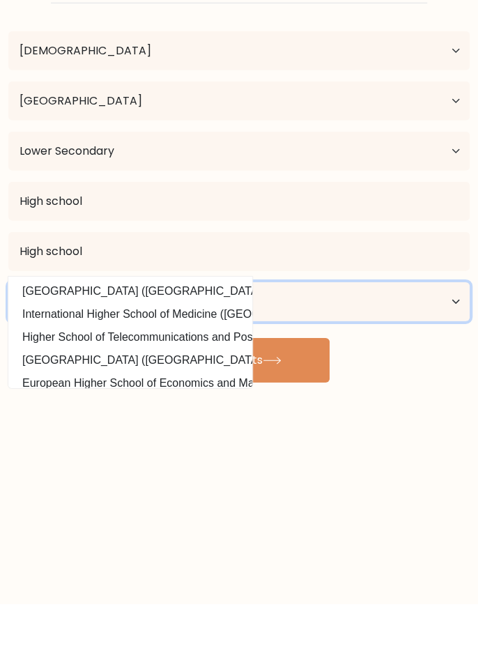
click at [381, 338] on select "Current employment status Employed Student Retired Other / prefer not to answer" at bounding box center [238, 350] width 461 height 39
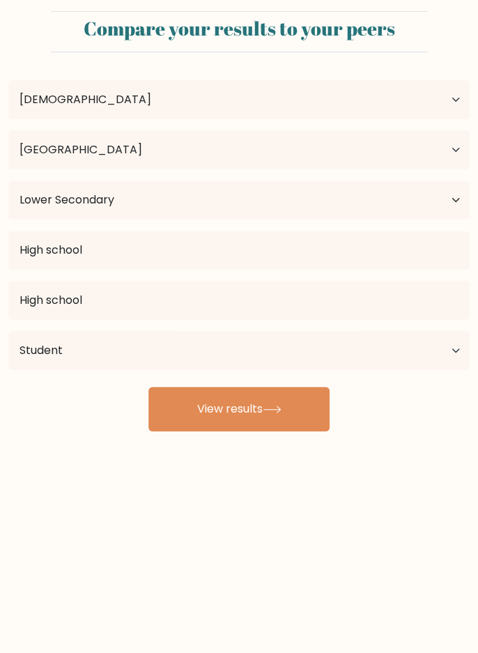
click at [272, 410] on icon at bounding box center [272, 410] width 19 height 8
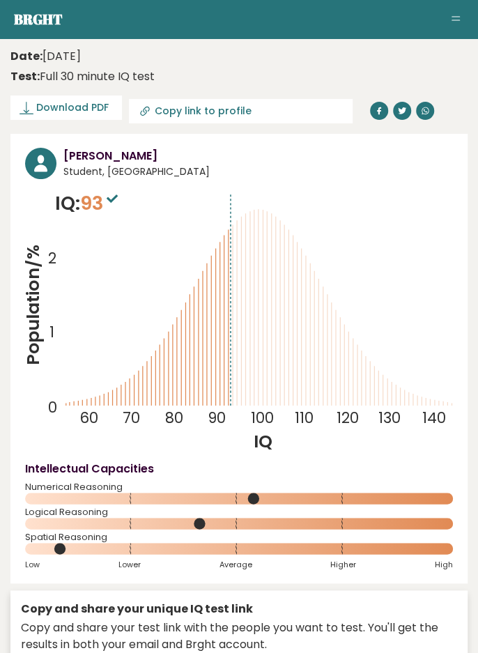
click at [45, 107] on span "Download PDF" at bounding box center [72, 107] width 72 height 15
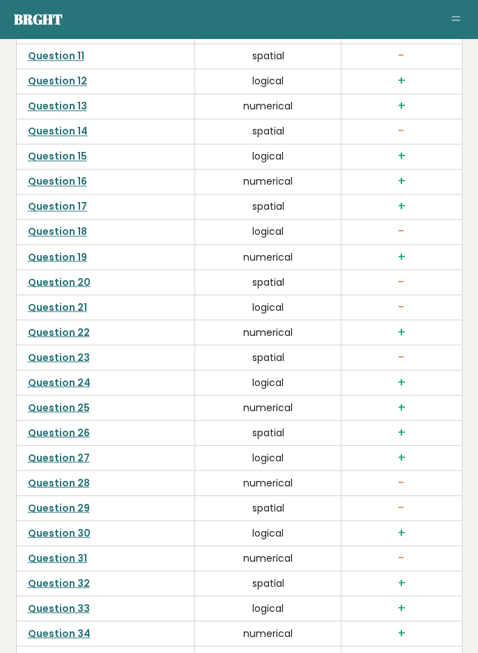
scroll to position [4254, 0]
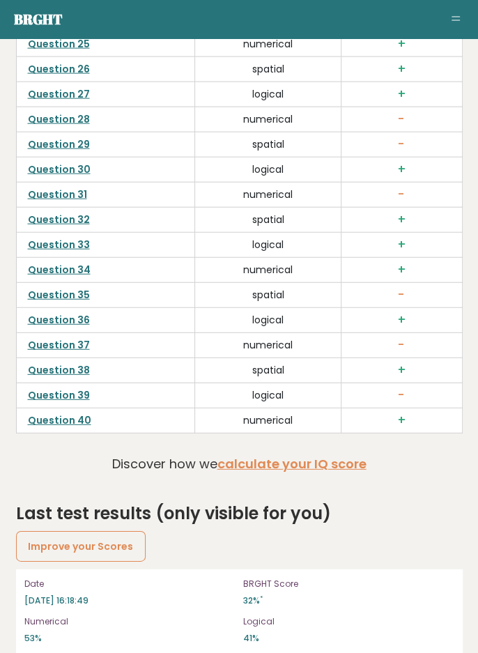
scroll to position [4315, 0]
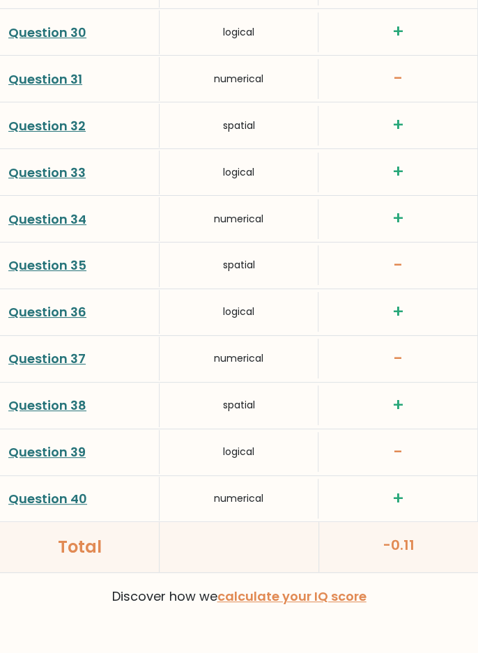
scroll to position [3248, 0]
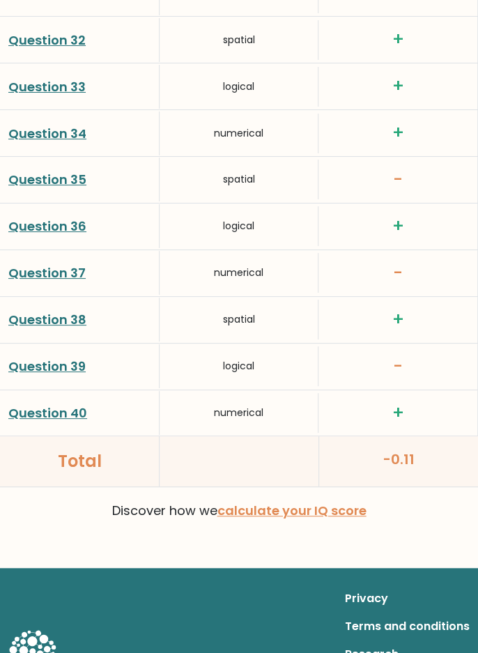
click at [361, 502] on link "calculate your IQ score" at bounding box center [291, 510] width 149 height 17
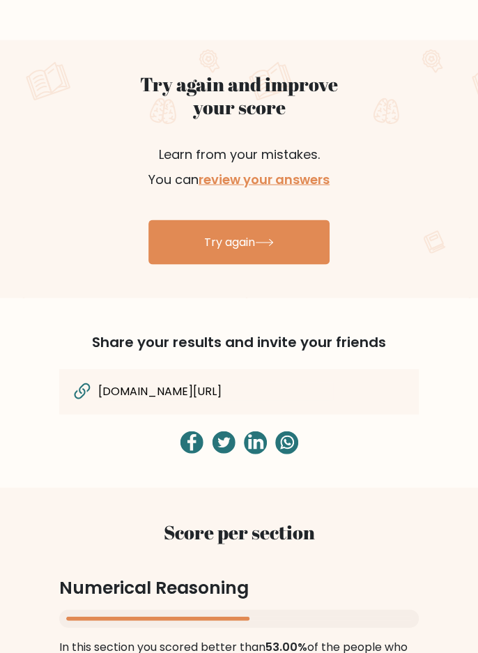
scroll to position [718, 0]
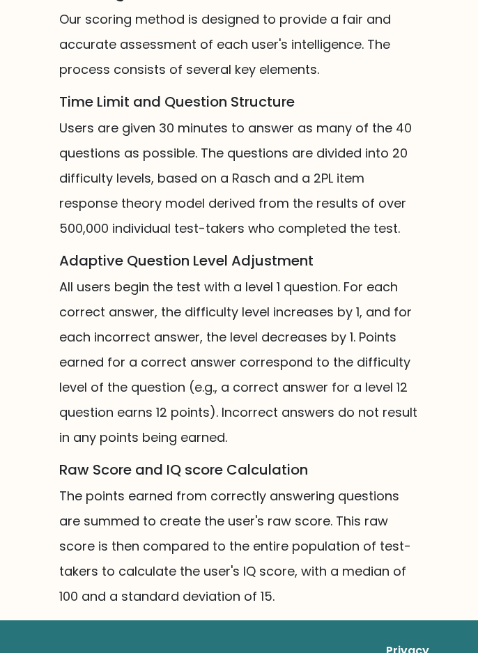
scroll to position [1327, 0]
